Goal: Information Seeking & Learning: Compare options

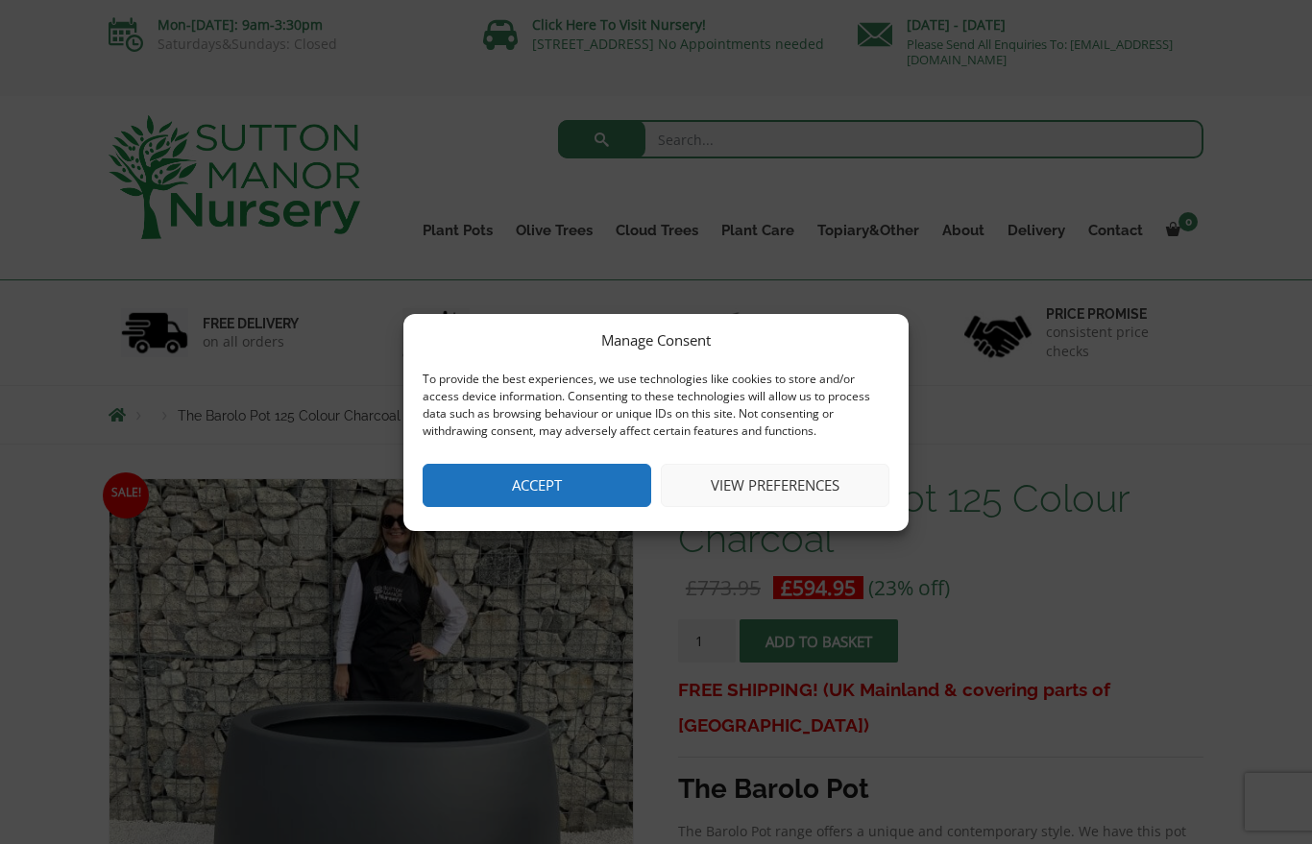
click at [550, 486] on button "Accept" at bounding box center [537, 485] width 229 height 43
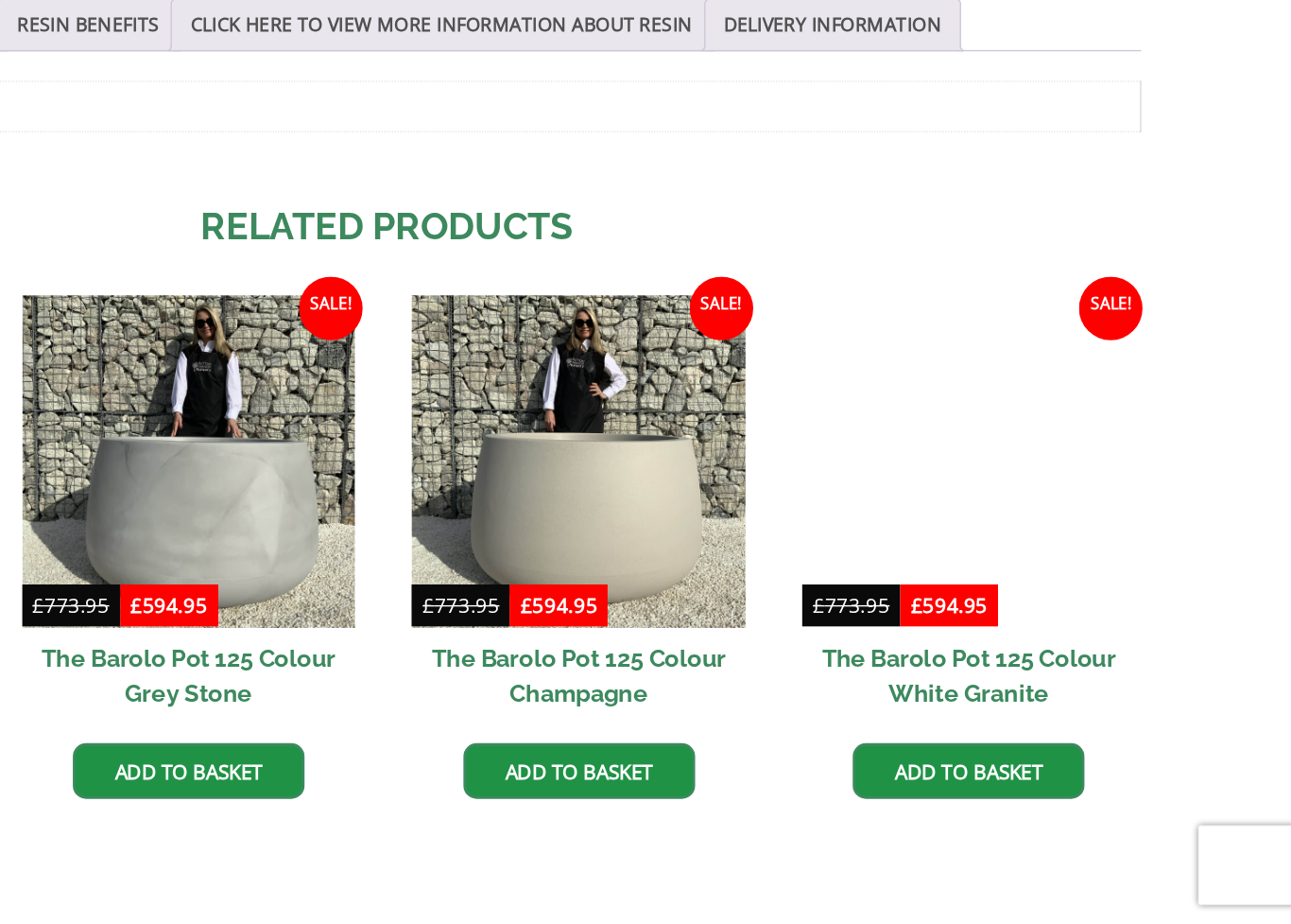
scroll to position [891, 0]
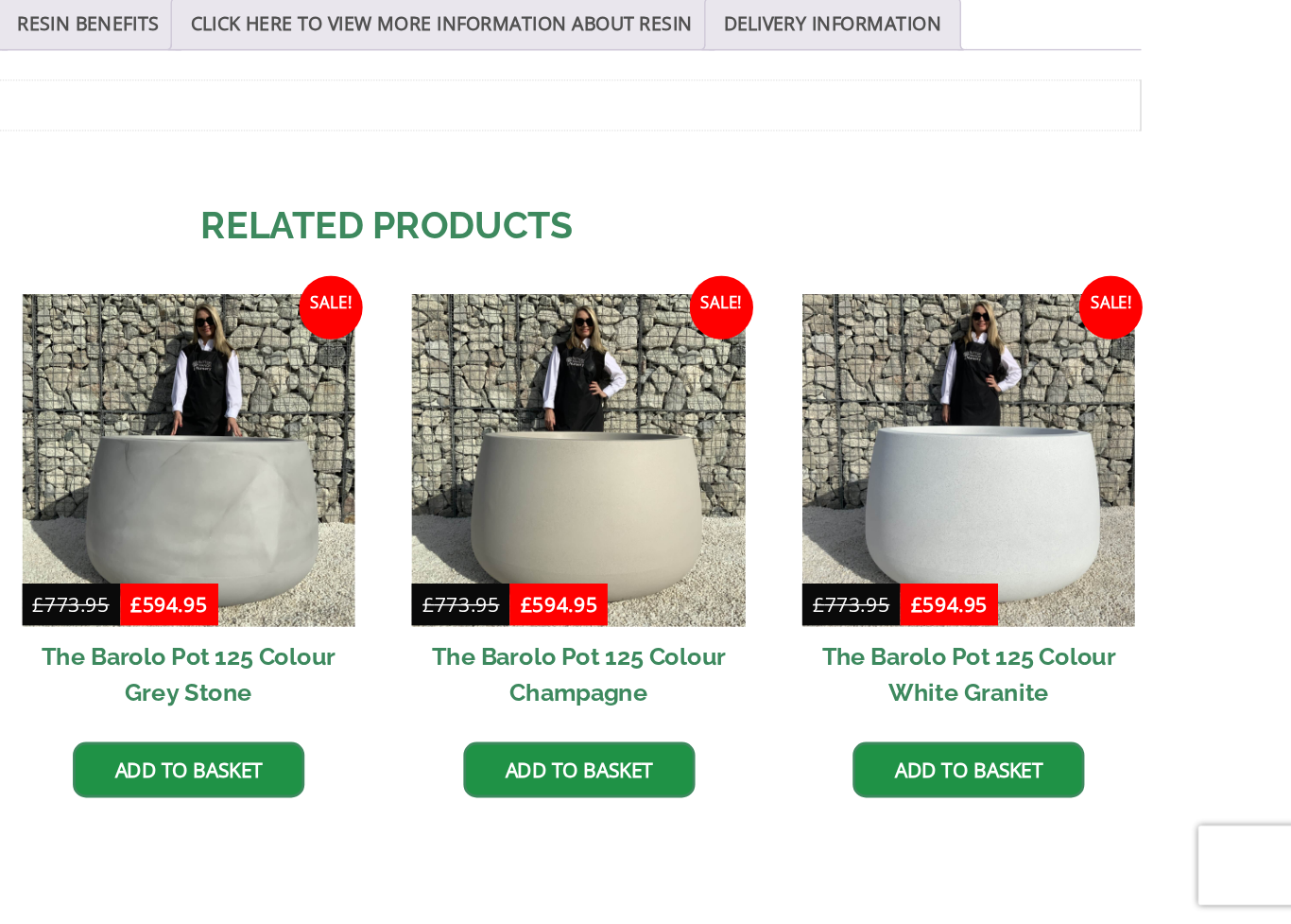
click at [386, 474] on img at bounding box center [504, 592] width 237 height 237
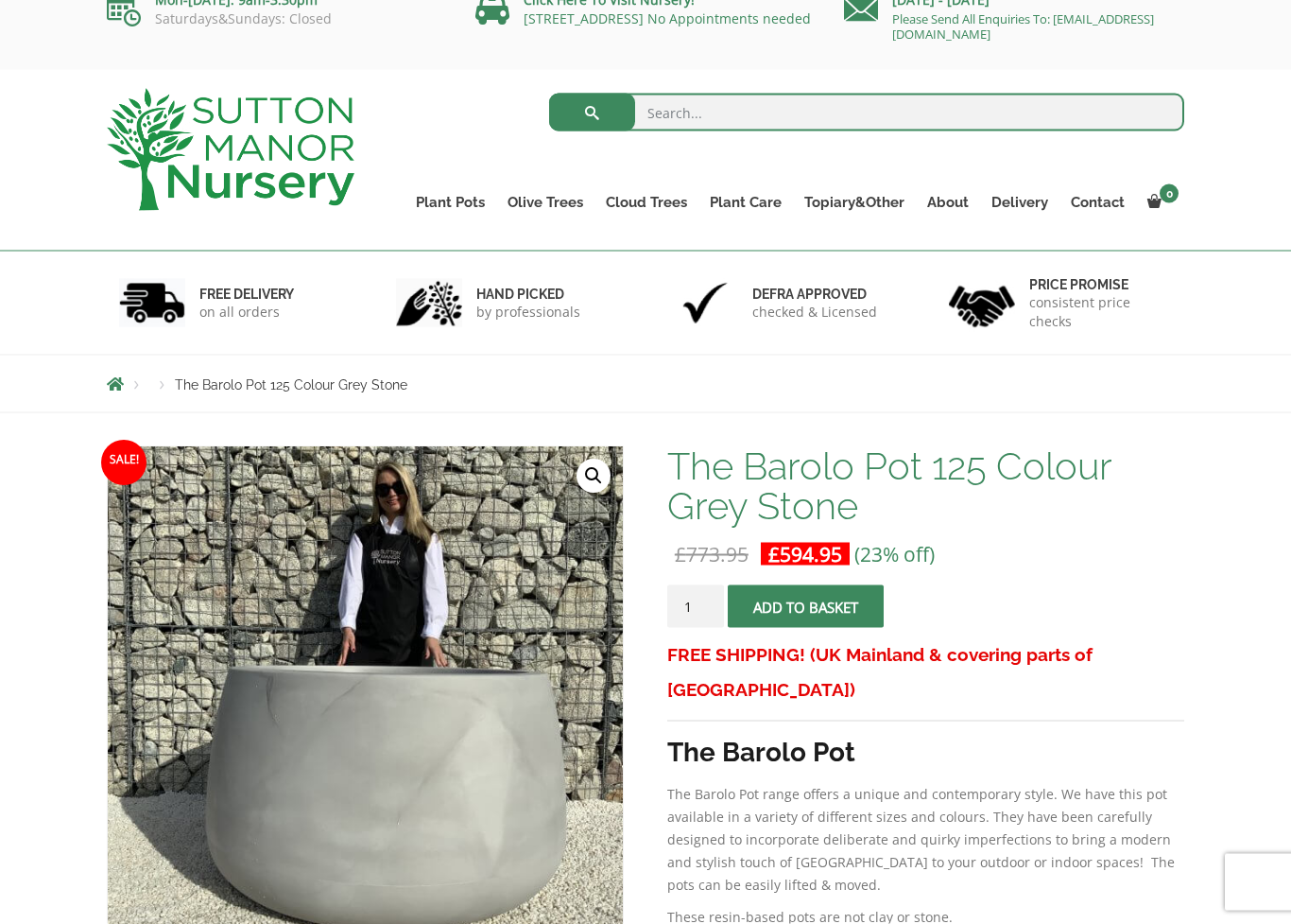
scroll to position [26, 0]
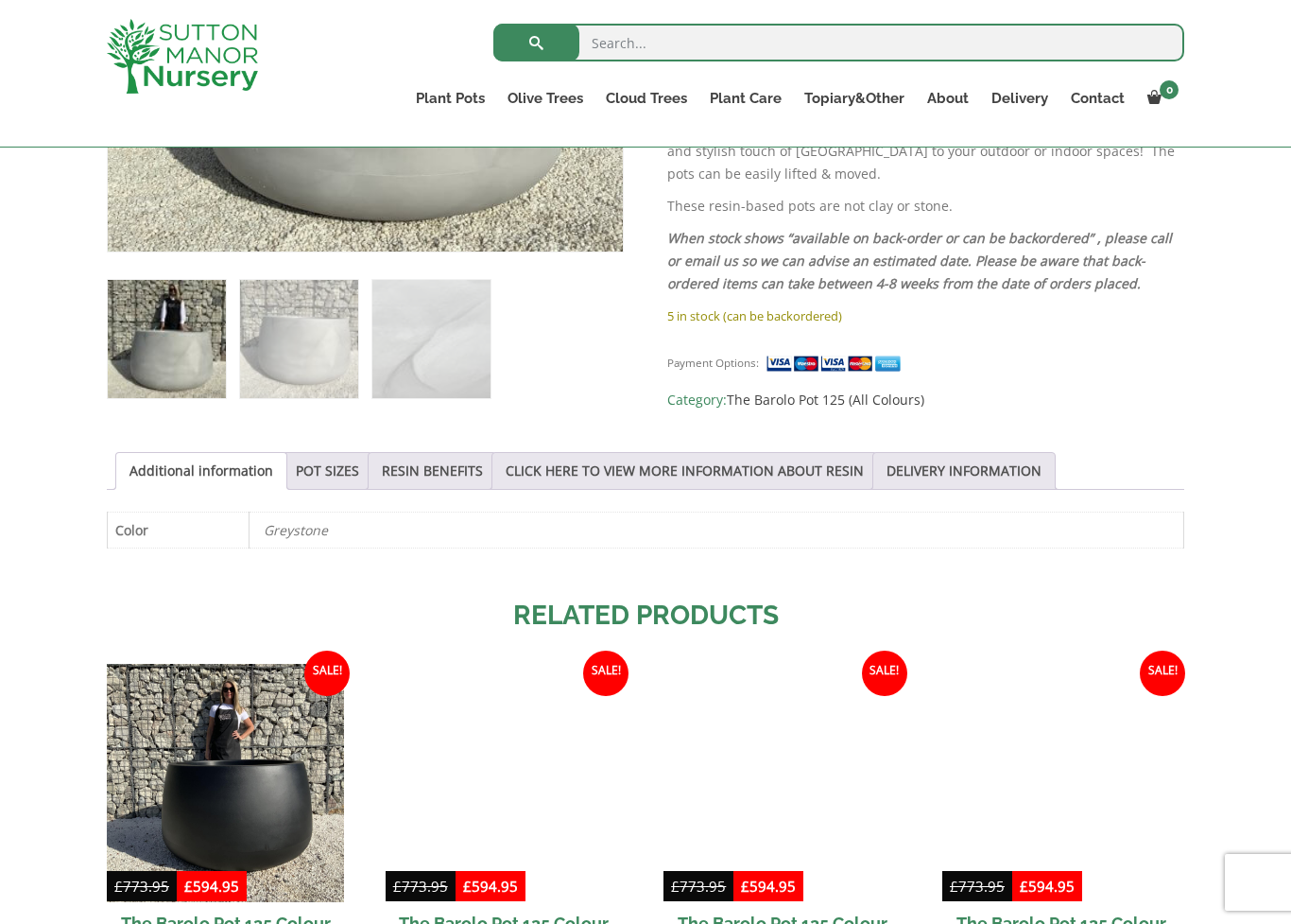
scroll to position [708, 0]
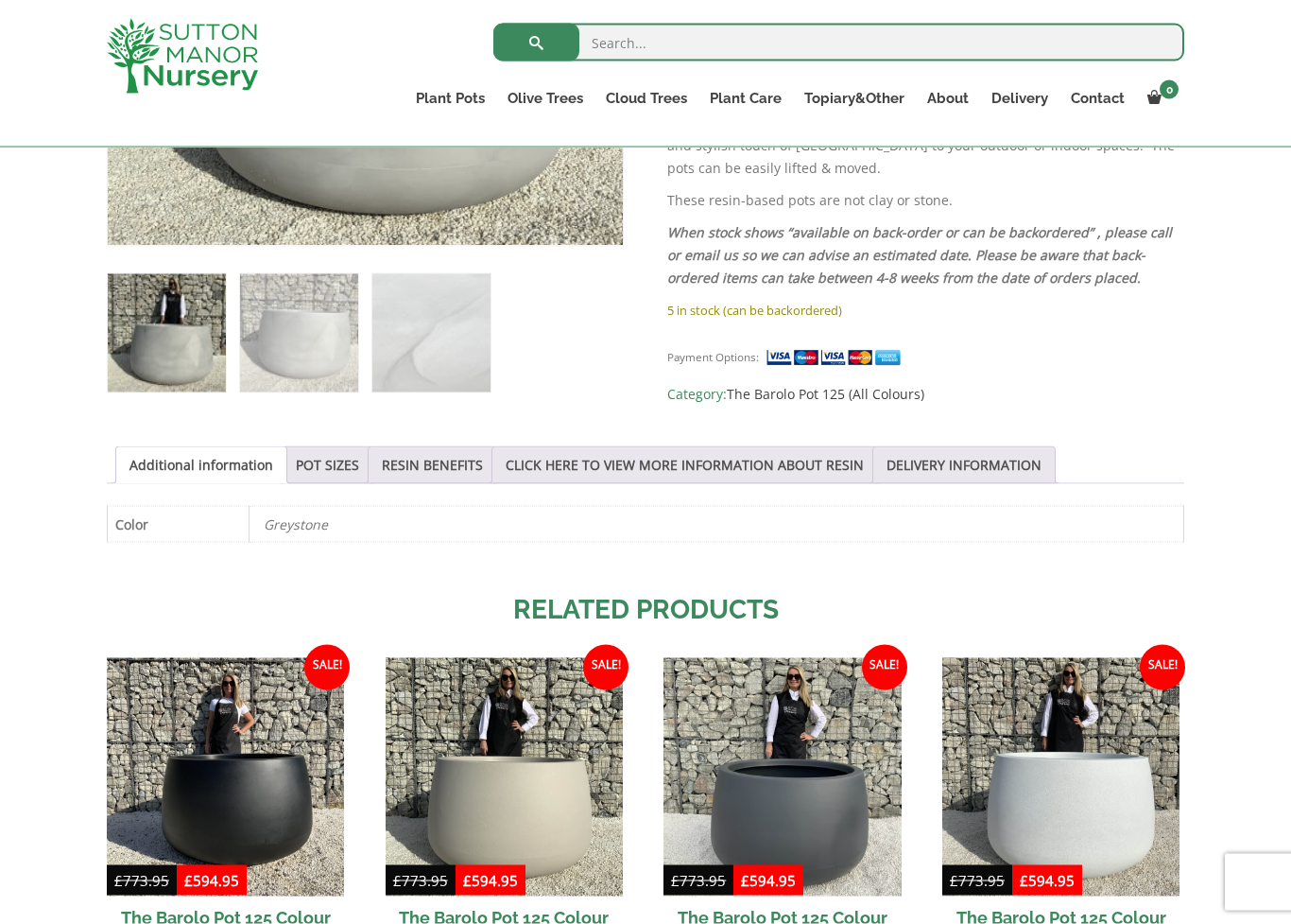
click at [331, 465] on link "POT SIZES" at bounding box center [328, 464] width 63 height 36
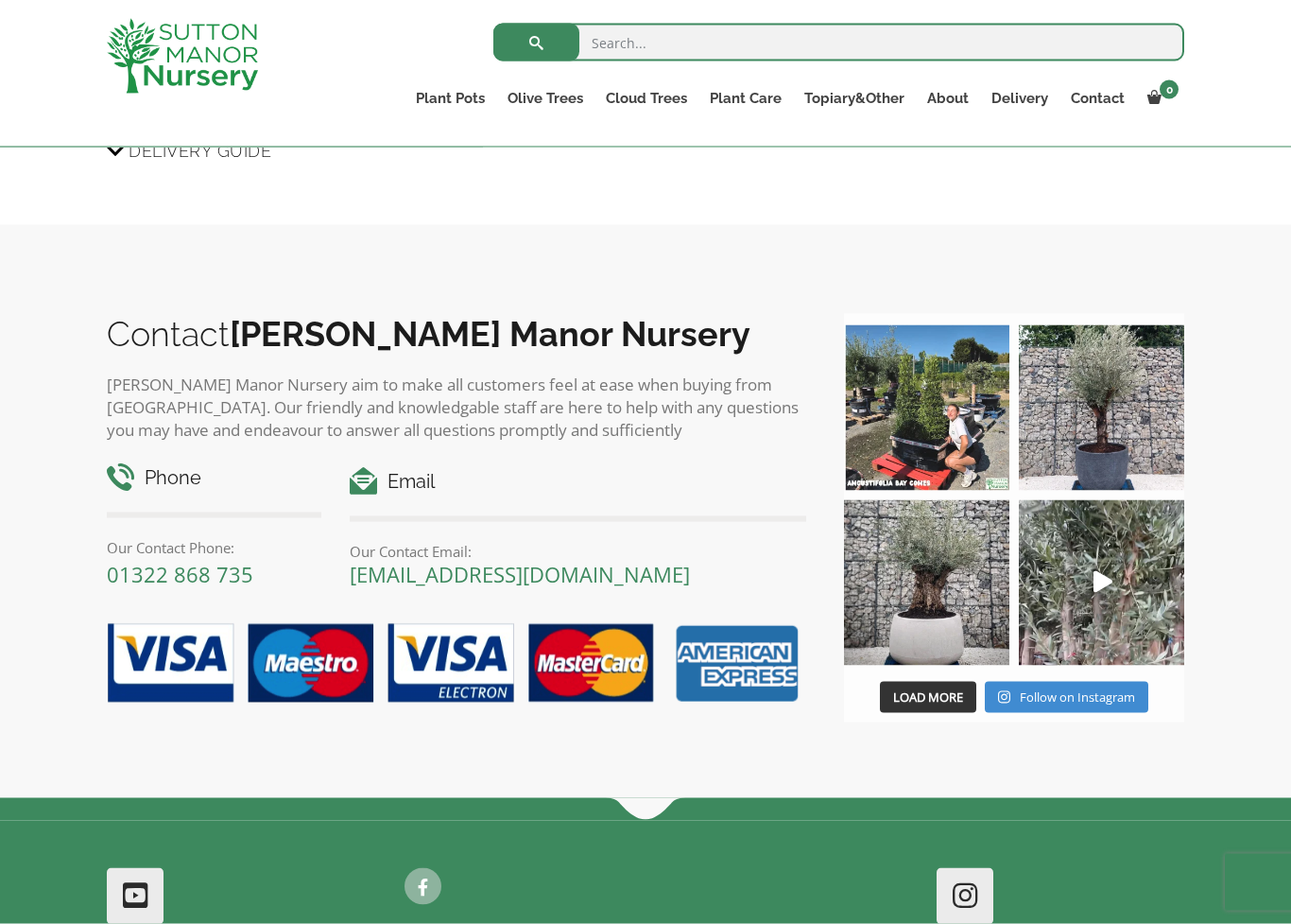
scroll to position [2032, 0]
click at [948, 604] on img at bounding box center [927, 582] width 165 height 165
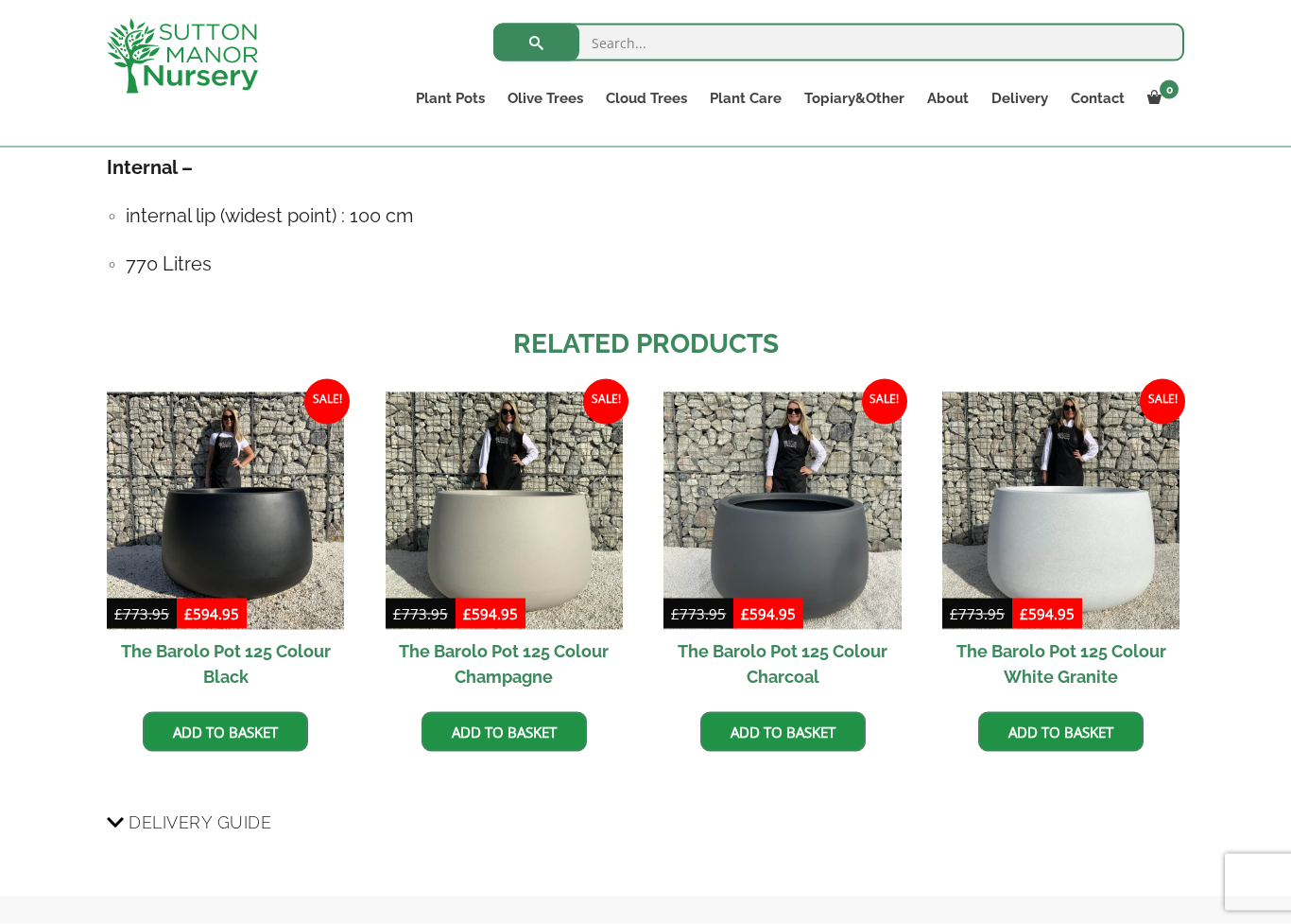
scroll to position [1359, 0]
click at [1102, 546] on img at bounding box center [1061, 510] width 237 height 237
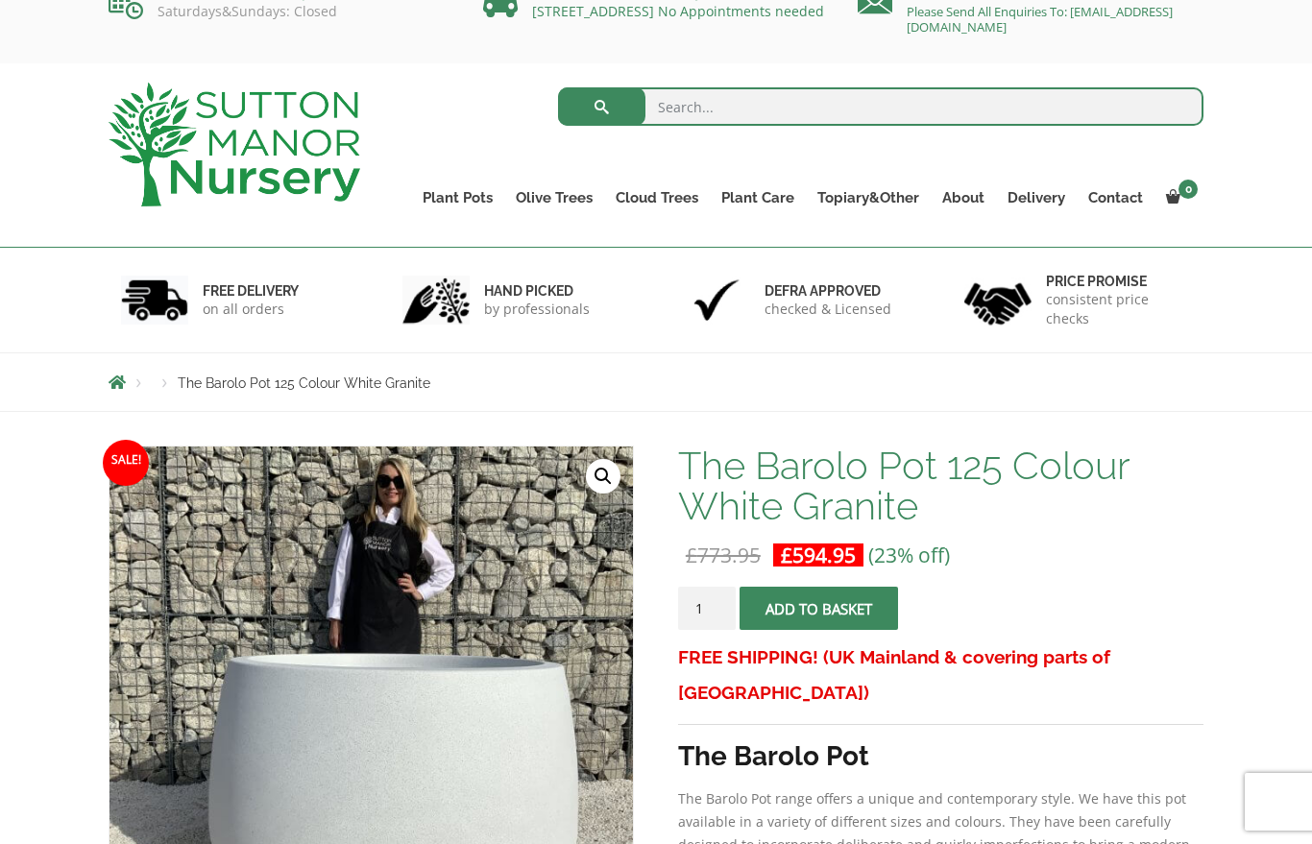
scroll to position [31, 0]
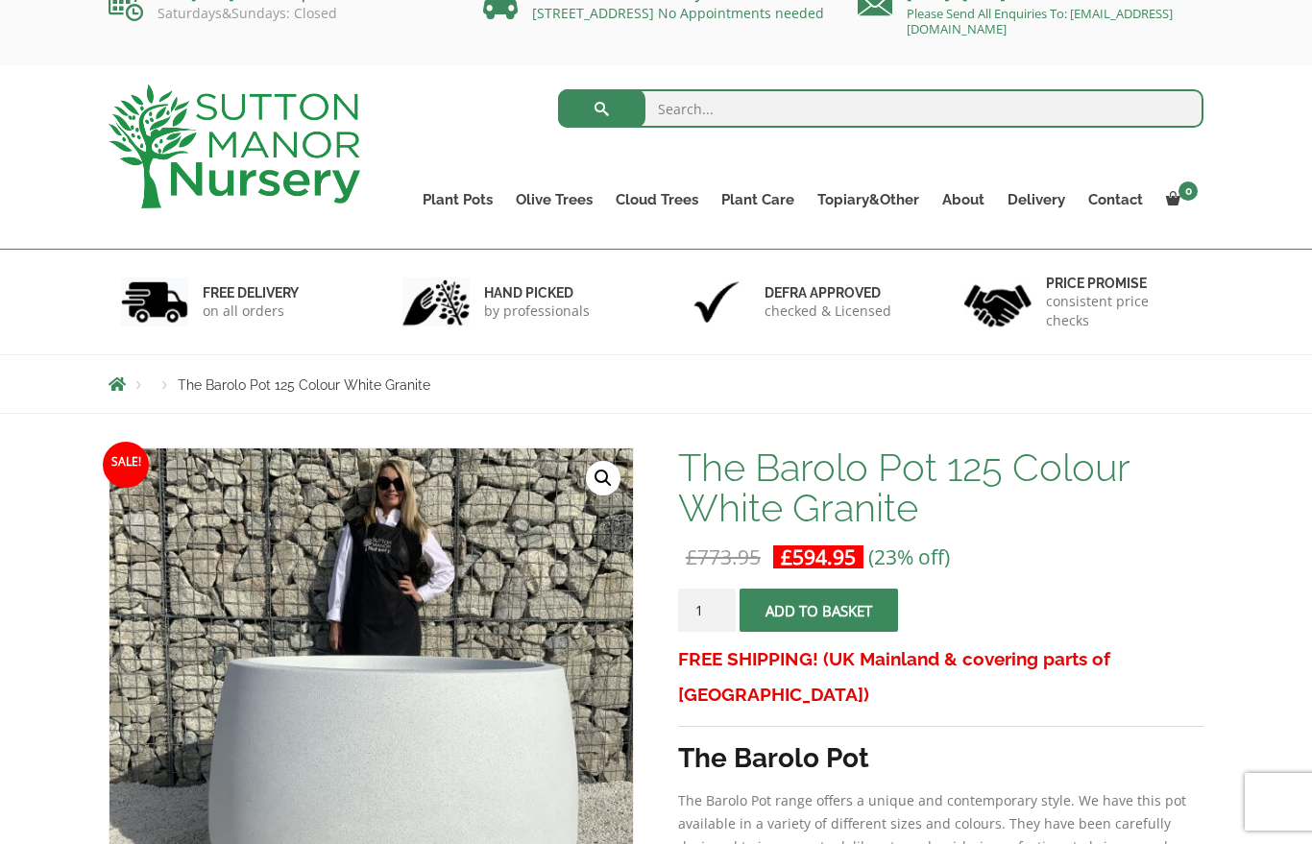
click at [0, 0] on link "Squares And Troughs" at bounding box center [0, 0] width 0 height 0
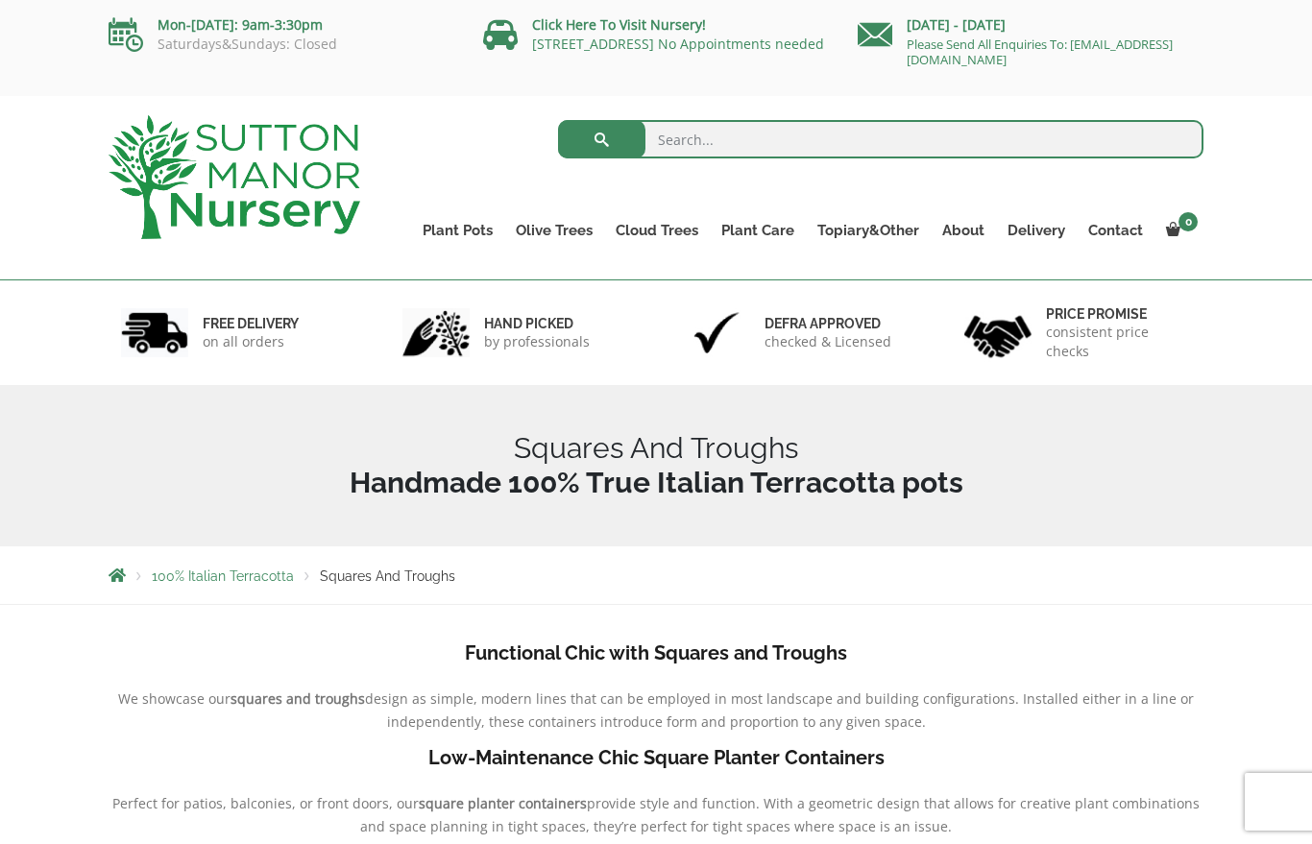
click at [0, 0] on link "The Old Stone Pots" at bounding box center [0, 0] width 0 height 0
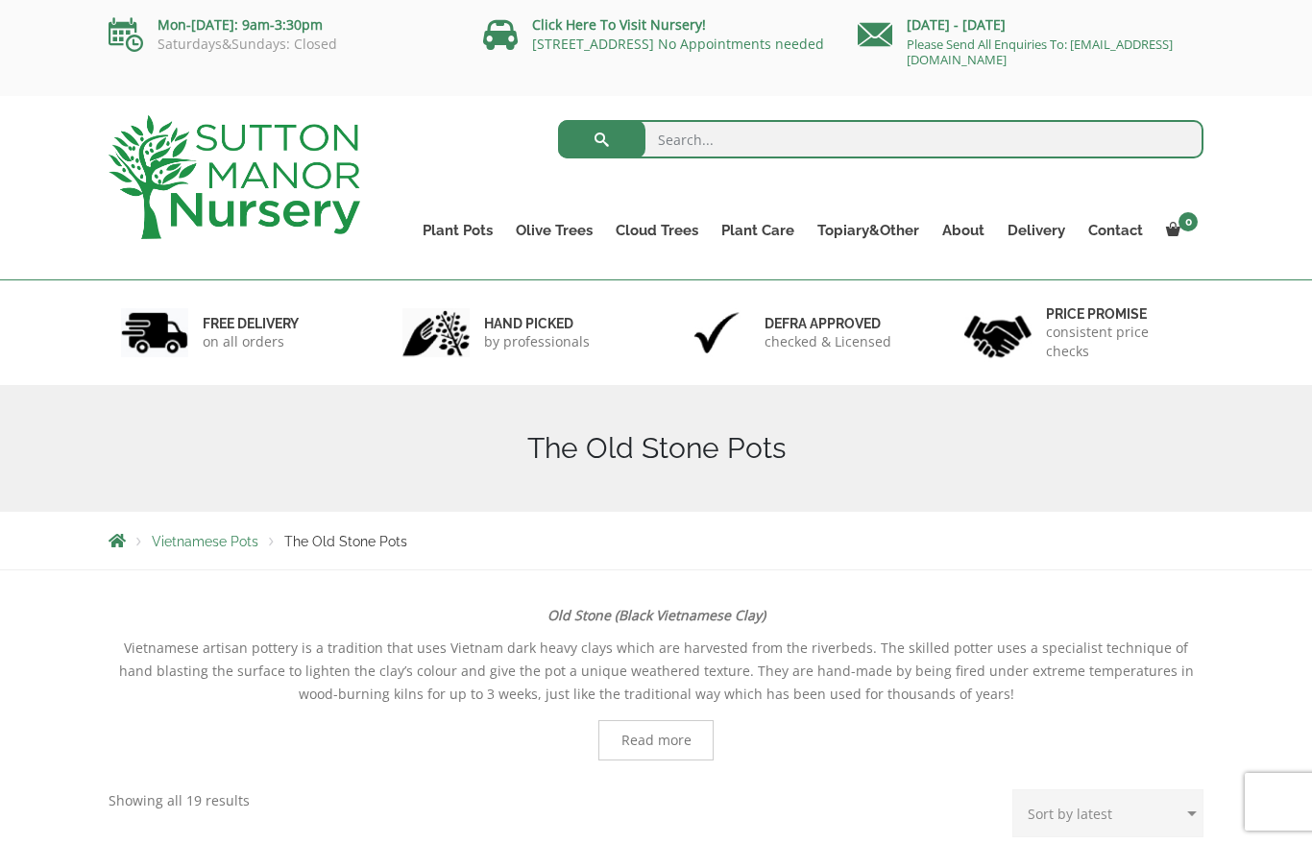
click at [0, 0] on link "Resin Bonded Pots" at bounding box center [0, 0] width 0 height 0
click at [486, 229] on link "Plant Pots" at bounding box center [457, 230] width 93 height 27
click at [0, 0] on link "Resin Bonded Pots" at bounding box center [0, 0] width 0 height 0
click at [0, 0] on link "The Amalfi Pots" at bounding box center [0, 0] width 0 height 0
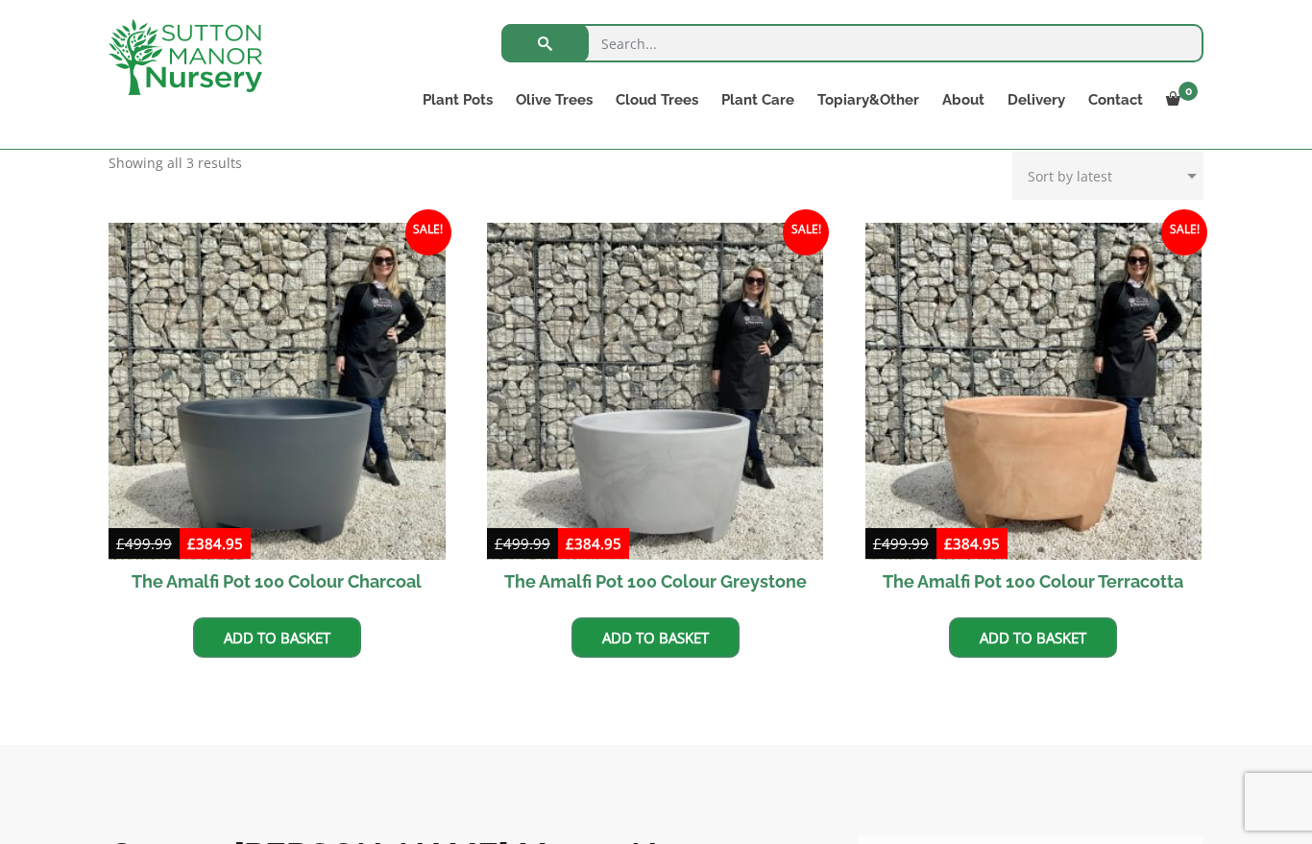
scroll to position [501, 0]
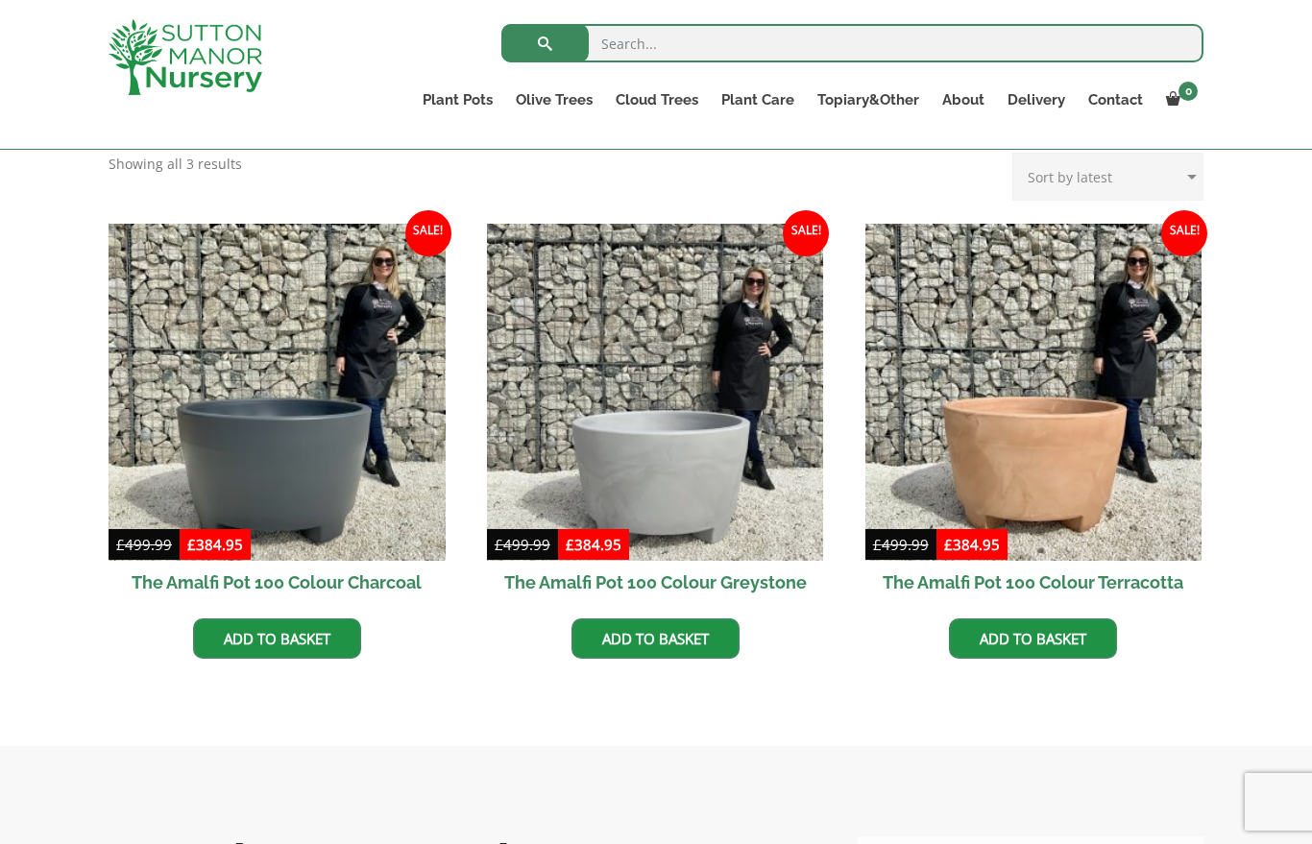
click at [709, 456] on img at bounding box center [655, 392] width 337 height 337
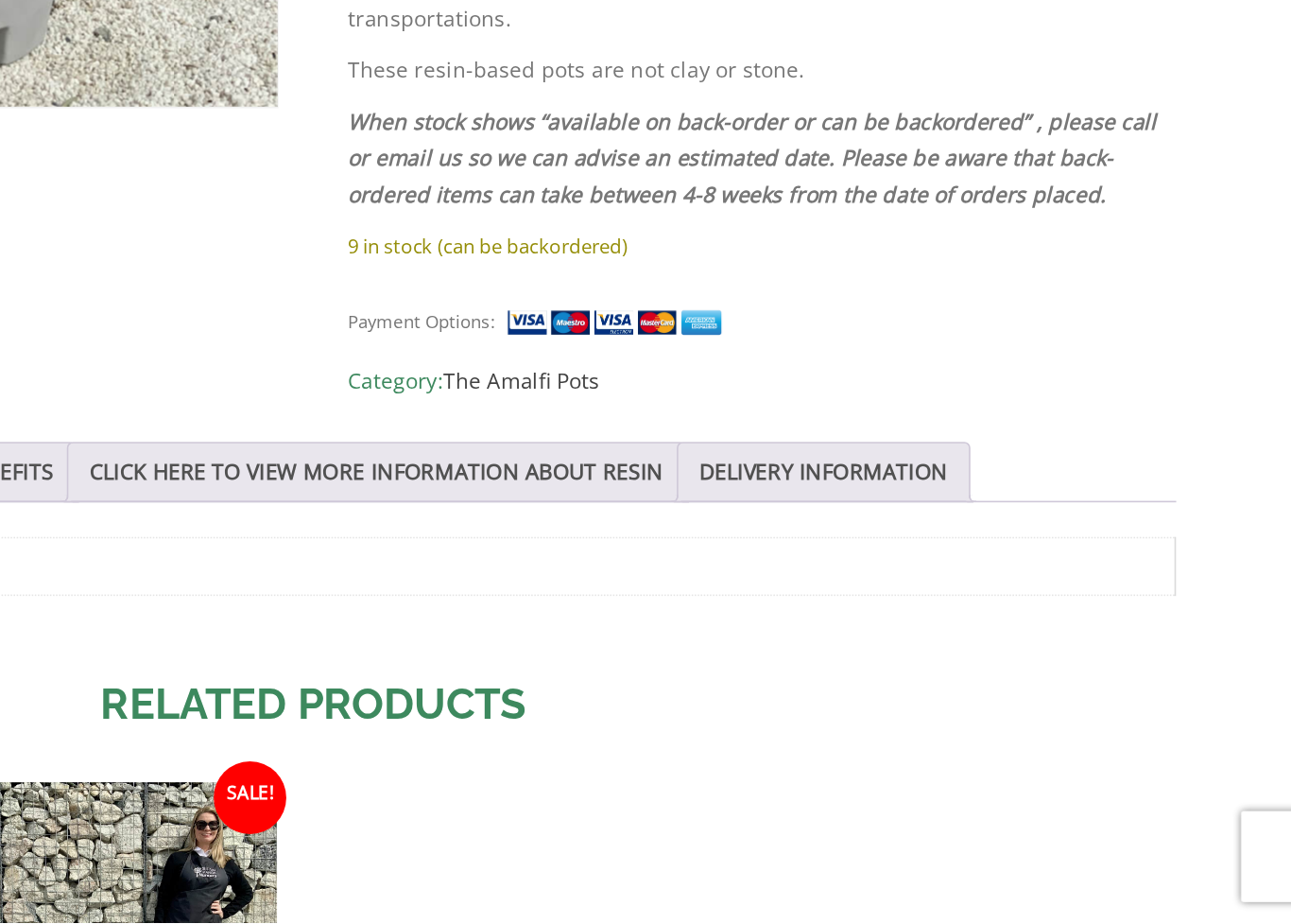
scroll to position [540, 0]
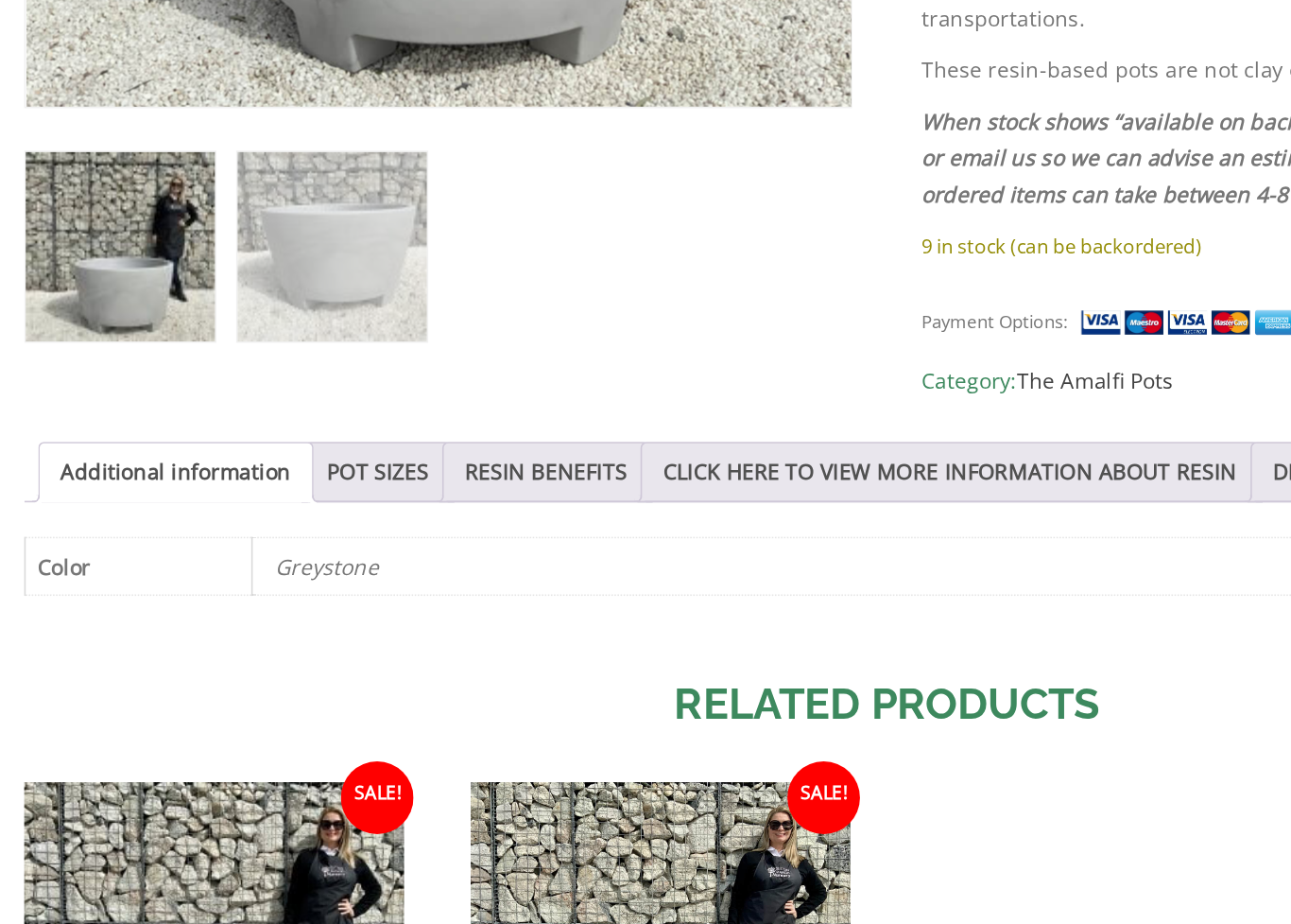
click at [296, 623] on link "POT SIZES" at bounding box center [328, 641] width 63 height 36
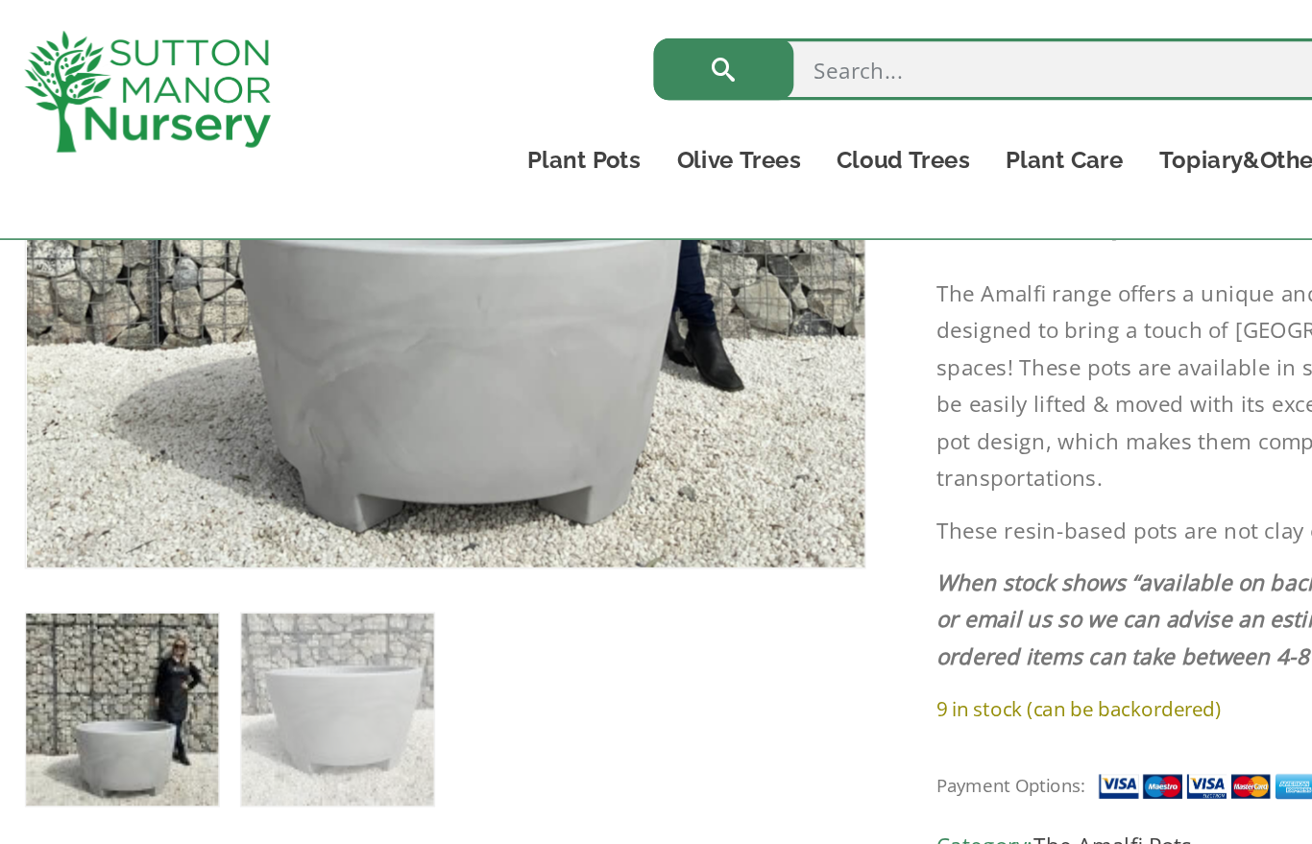
scroll to position [614, 0]
click at [0, 0] on link "The Milan Pots" at bounding box center [0, 0] width 0 height 0
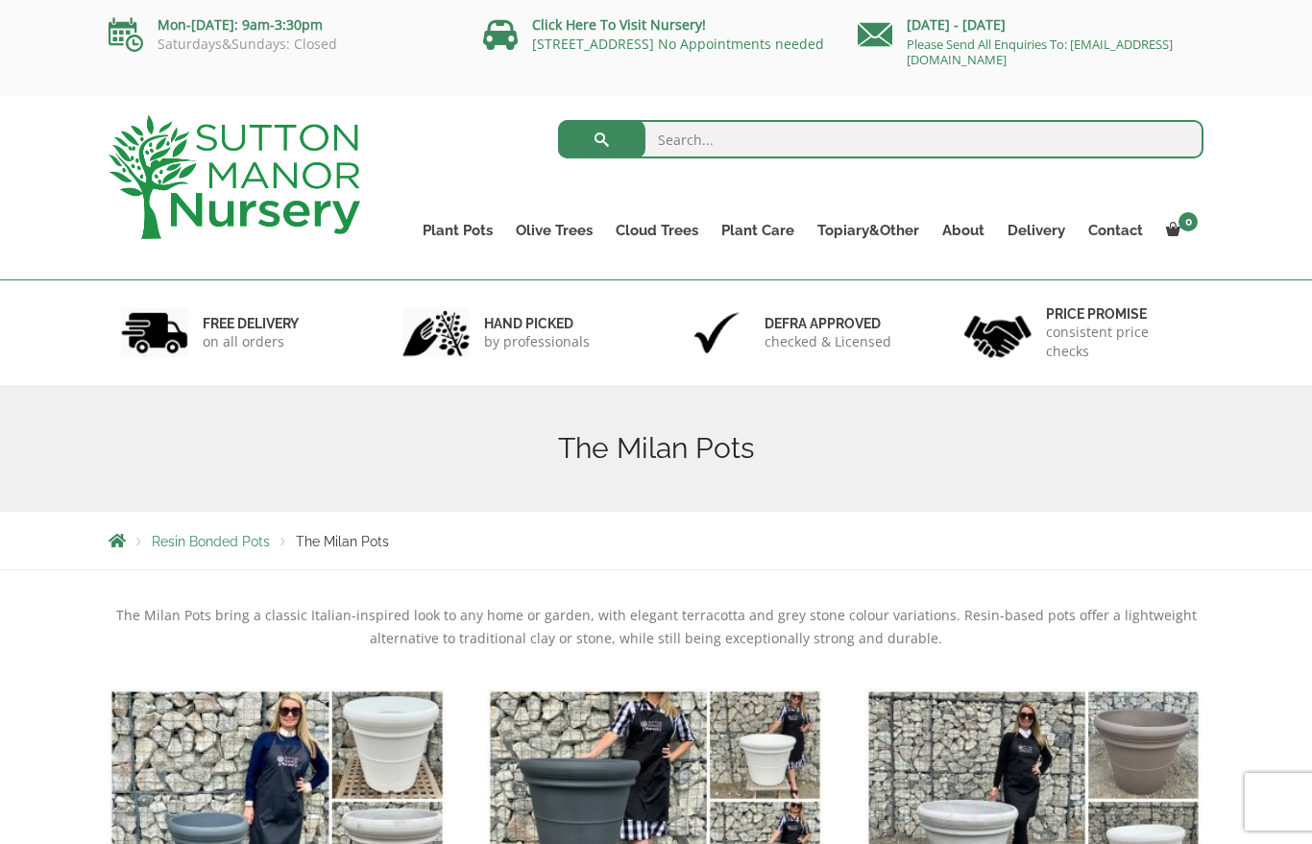
click at [0, 0] on link "The Capri Pots" at bounding box center [0, 0] width 0 height 0
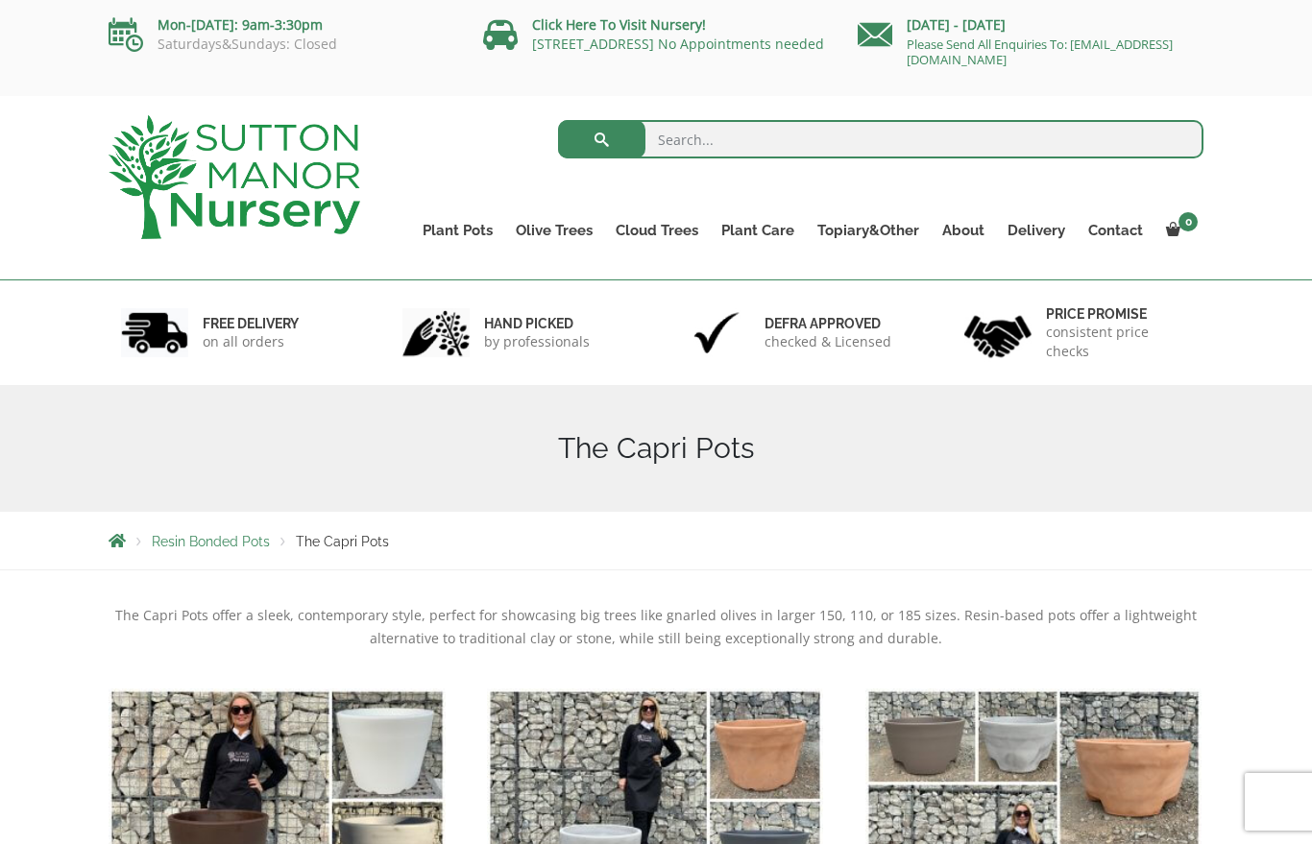
click at [0, 0] on link "The Sicilian Pots" at bounding box center [0, 0] width 0 height 0
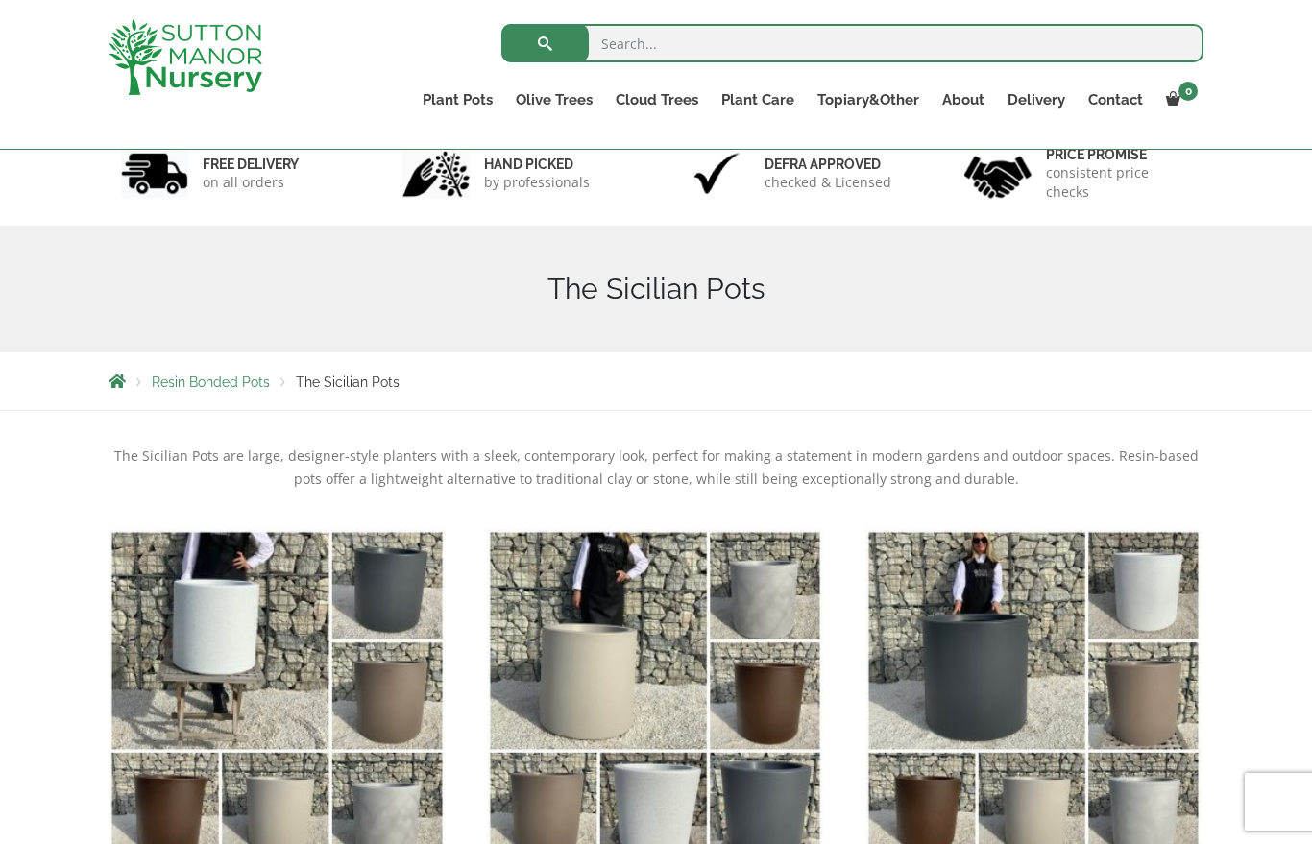
scroll to position [124, 0]
click at [0, 0] on link "The Olive Jar" at bounding box center [0, 0] width 0 height 0
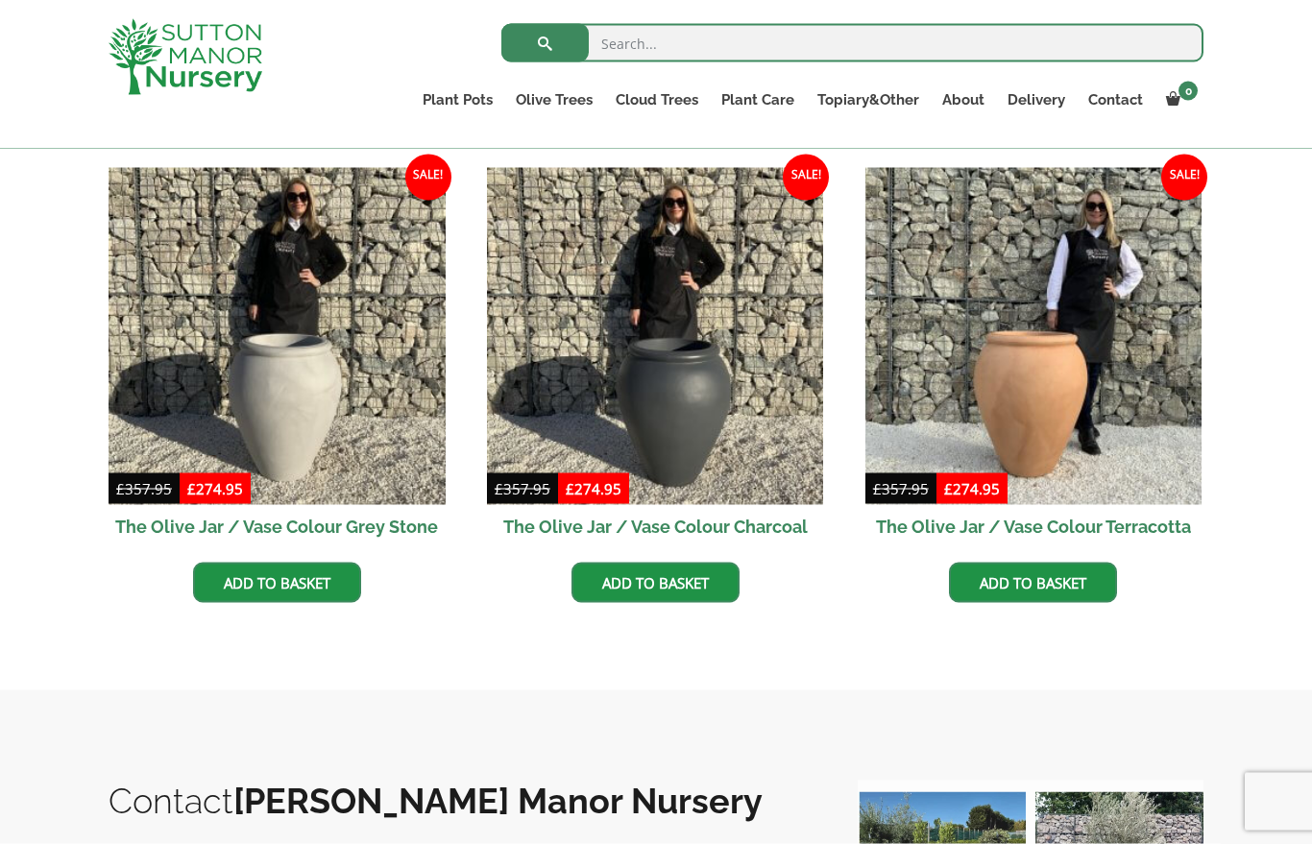
scroll to position [558, 0]
click at [256, 394] on img at bounding box center [277, 335] width 337 height 337
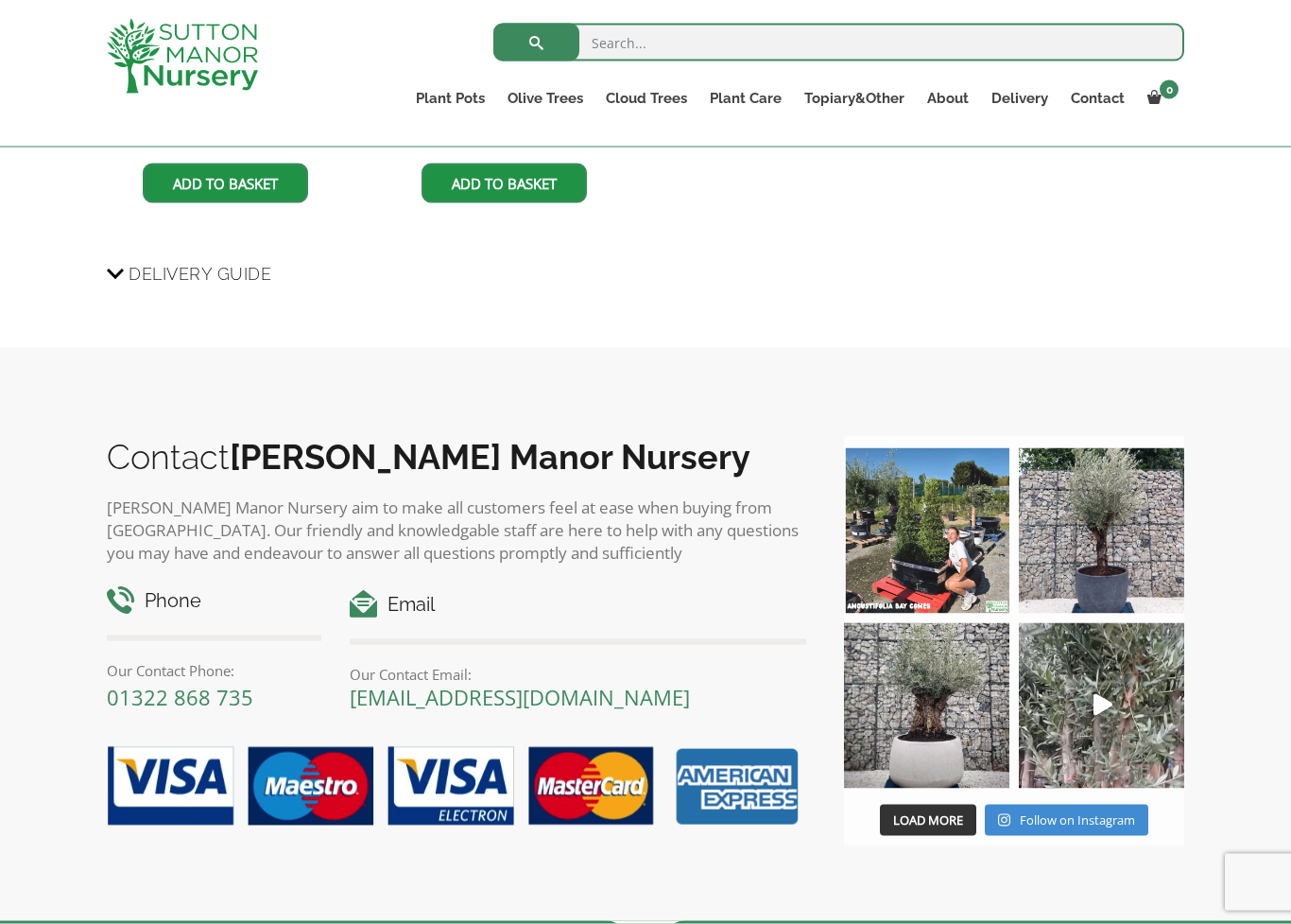
scroll to position [1861, 0]
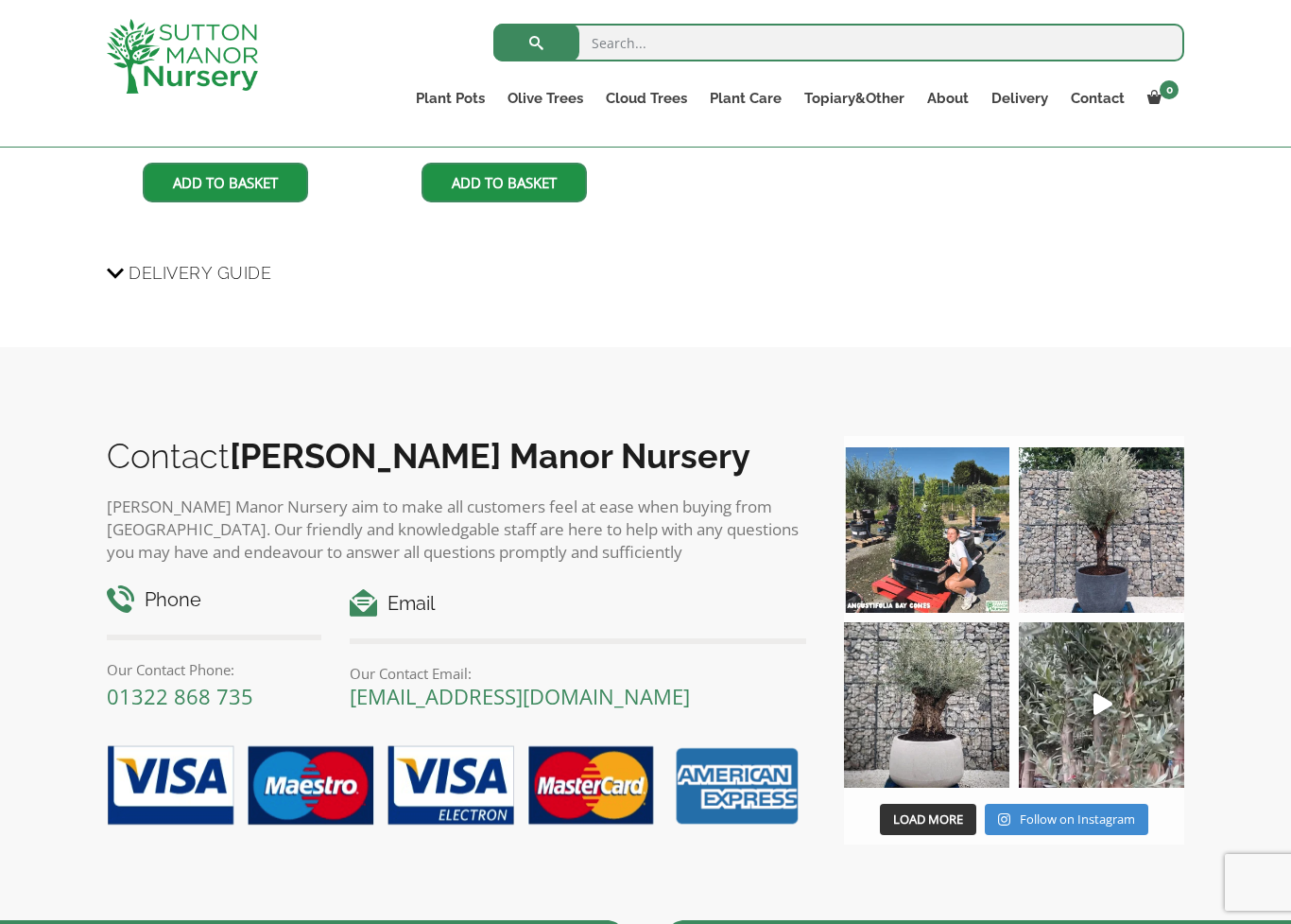
click at [1120, 509] on img at bounding box center [1102, 529] width 165 height 165
